Goal: Information Seeking & Learning: Learn about a topic

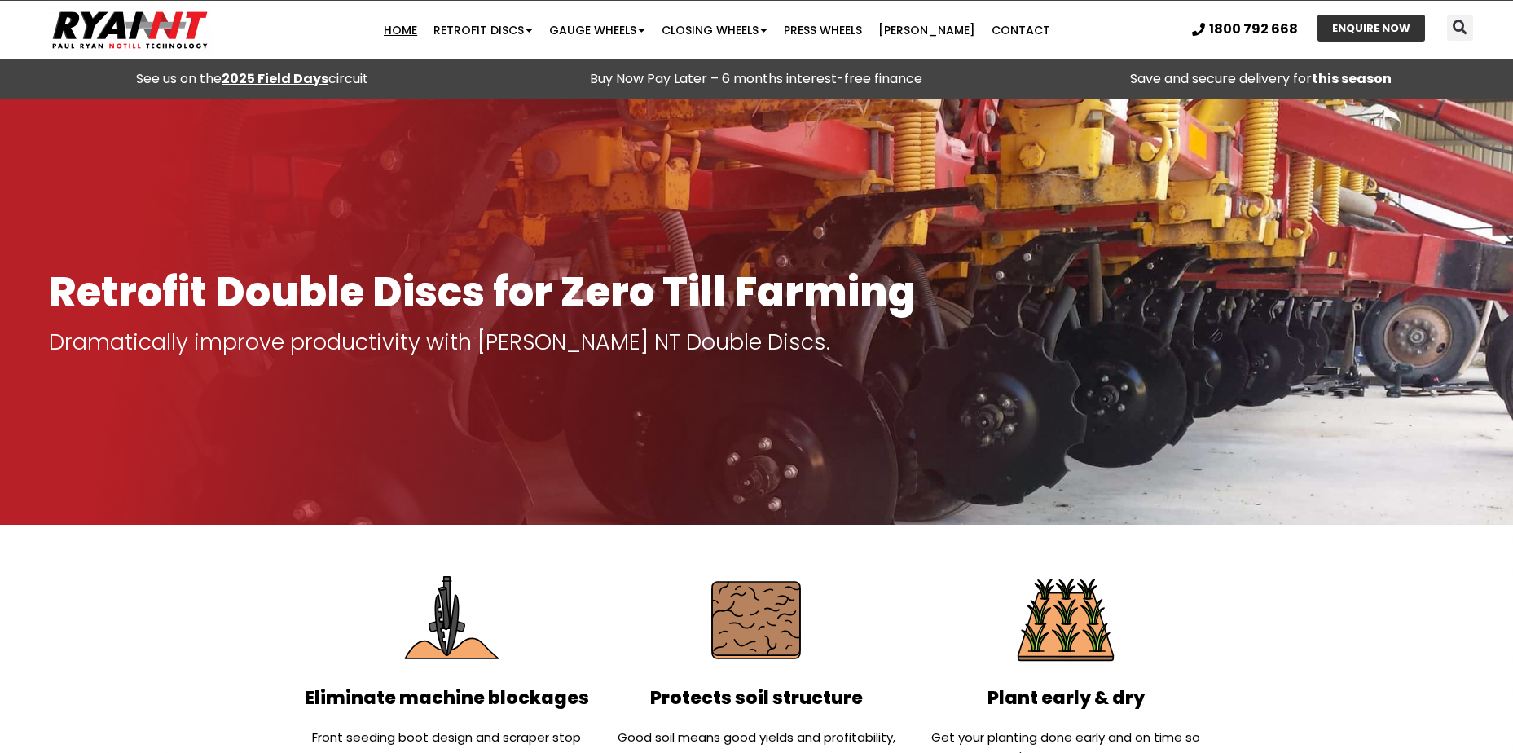
click at [424, 29] on link "Home" at bounding box center [401, 30] width 50 height 33
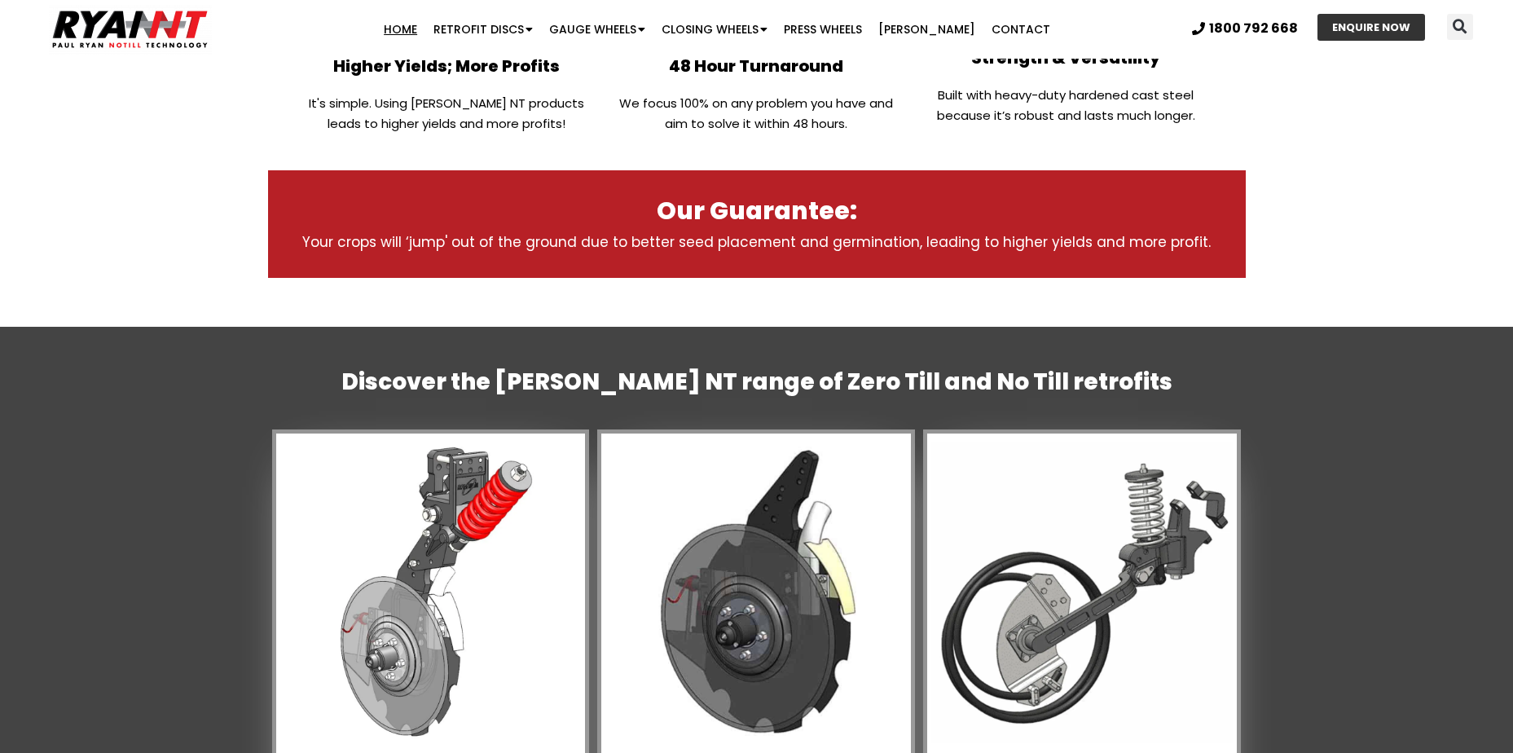
scroll to position [1222, 0]
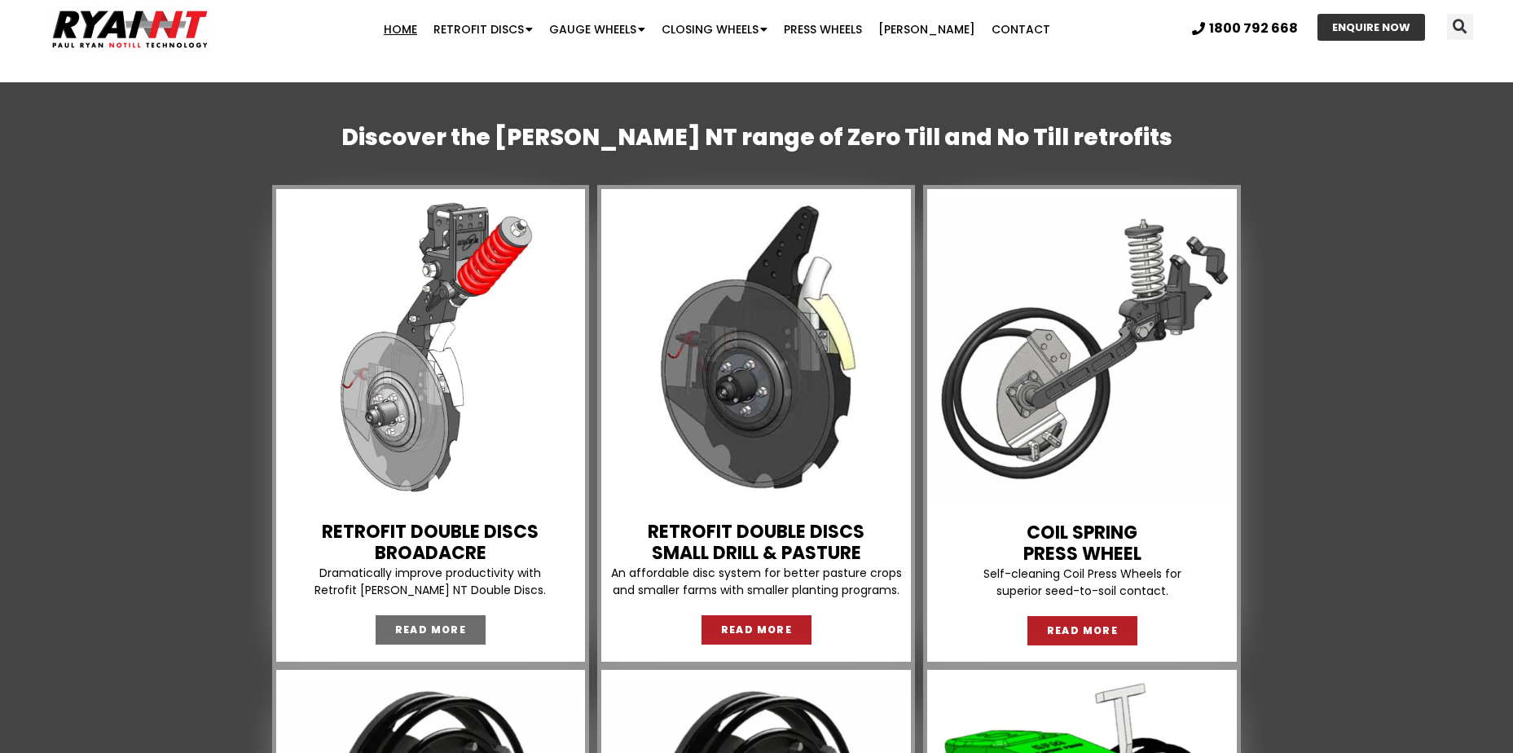
click at [428, 630] on span "READ MORE" at bounding box center [431, 630] width 72 height 10
